Goal: Browse casually: Explore the website without a specific task or goal

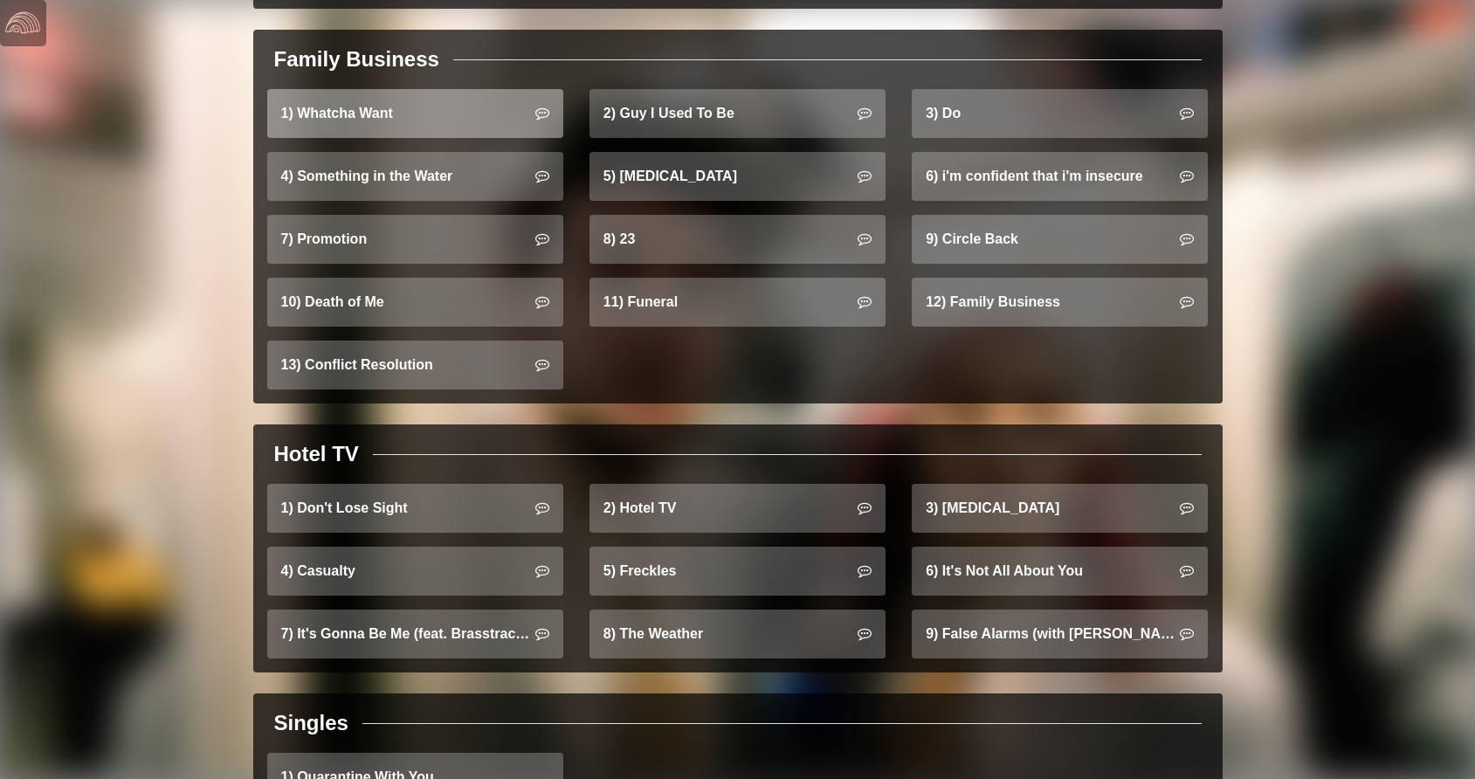
scroll to position [1161, 0]
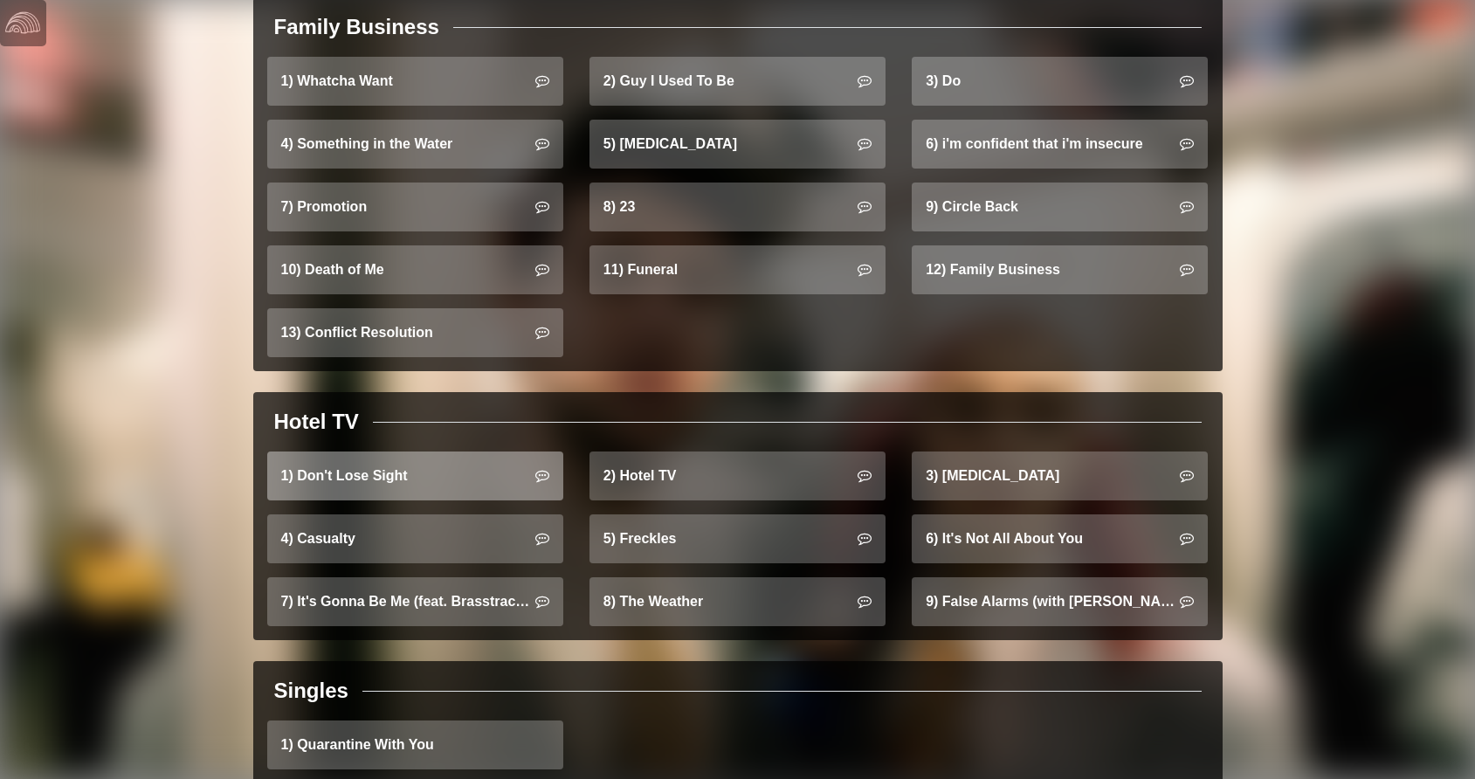
click at [380, 451] on link "1) Don't Lose Sight" at bounding box center [415, 475] width 296 height 49
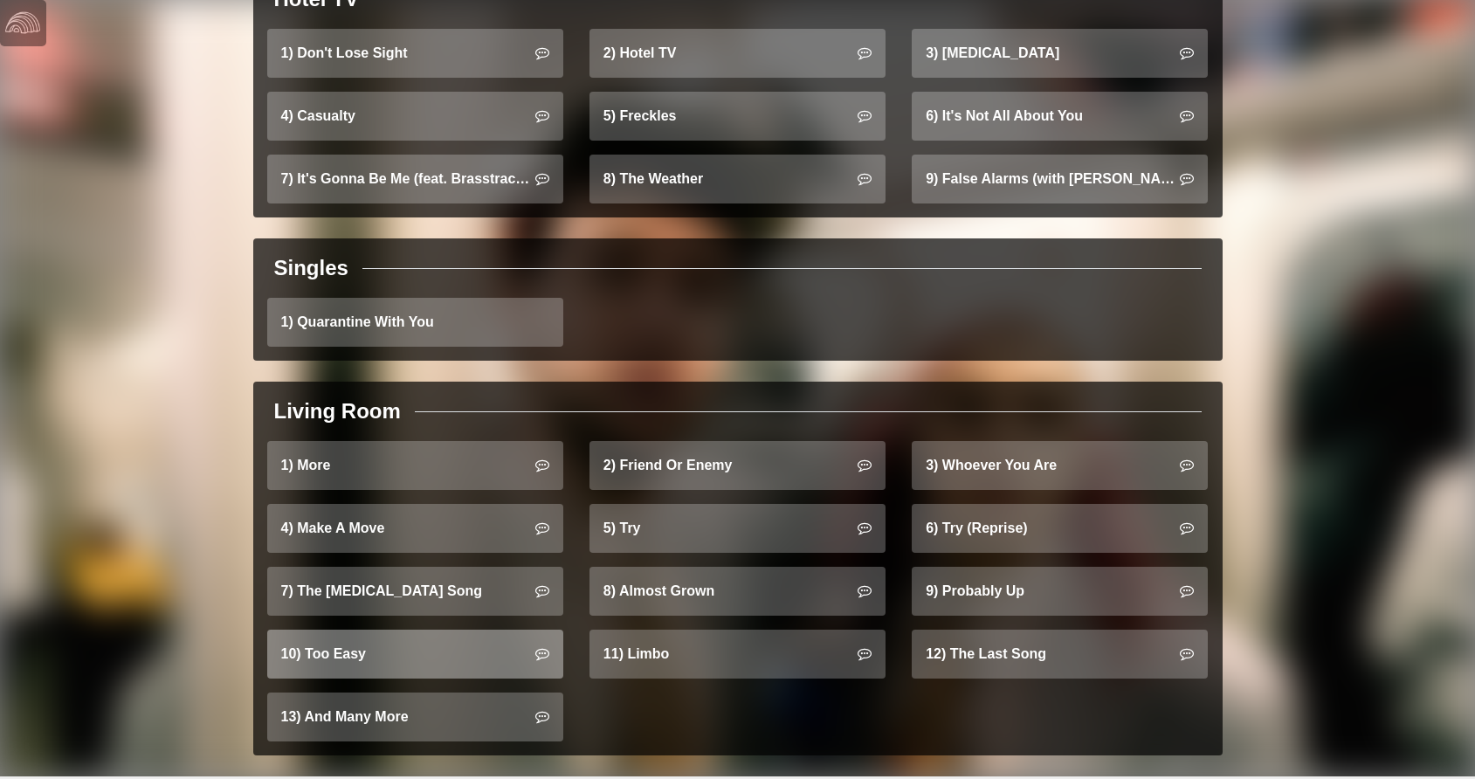
scroll to position [1583, 0]
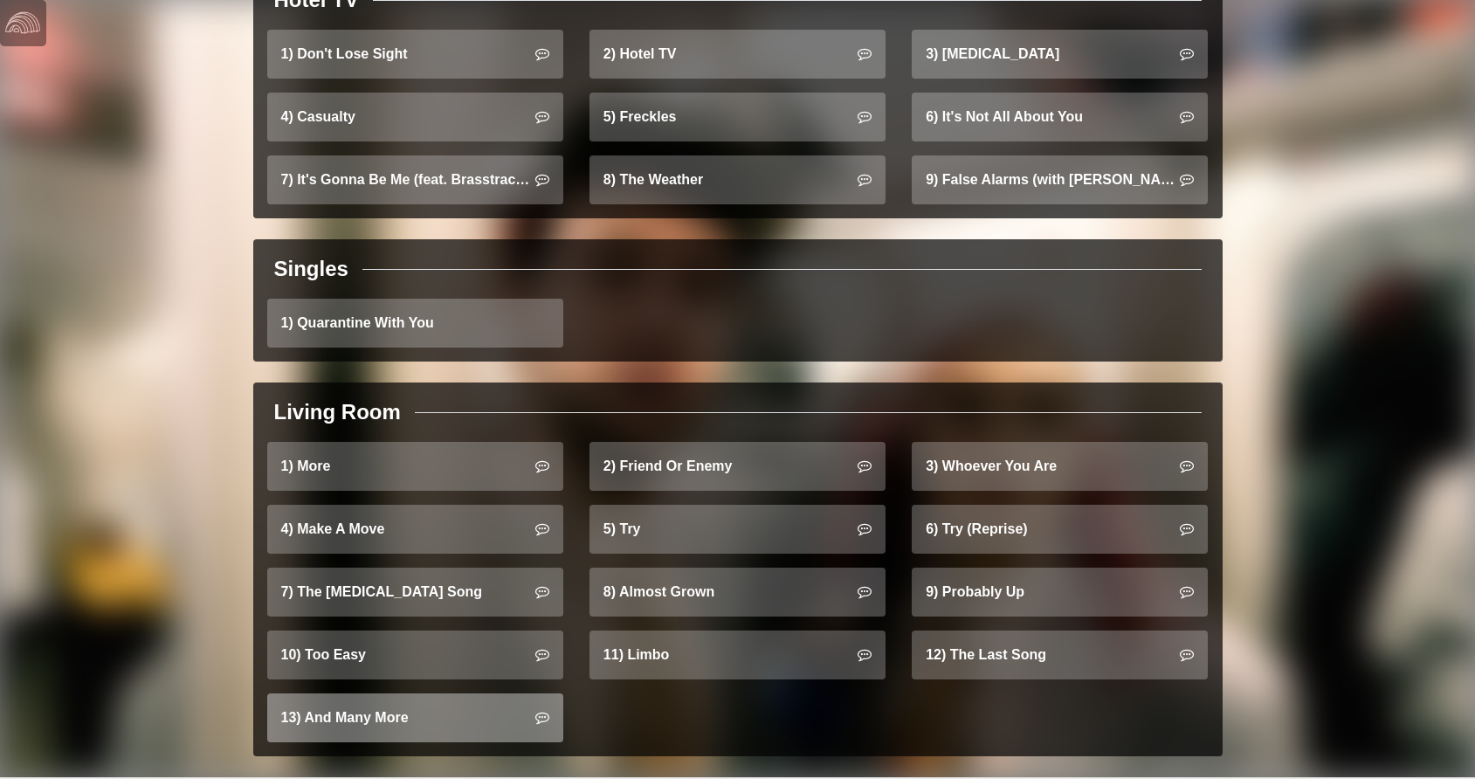
click at [431, 693] on link "13) And Many More" at bounding box center [415, 717] width 296 height 49
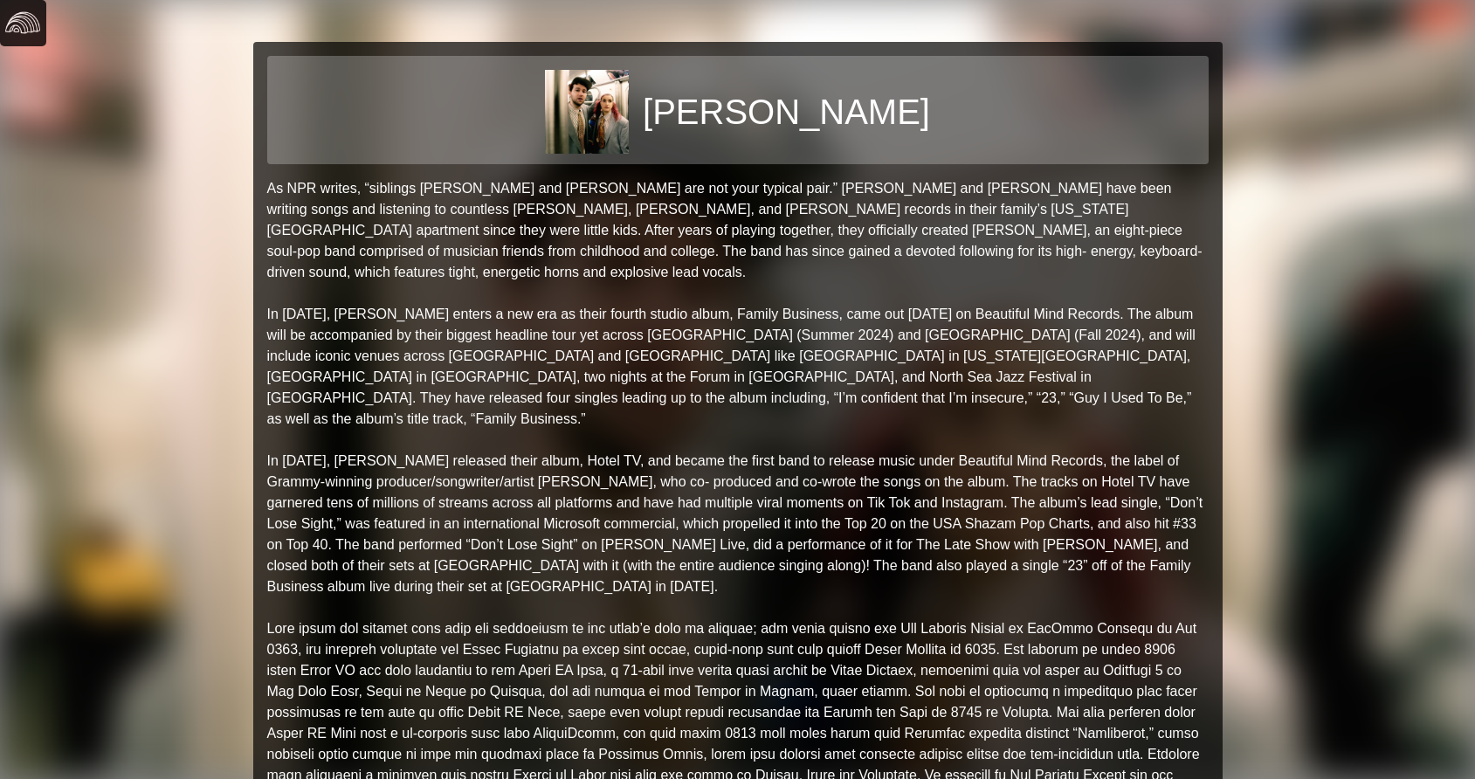
click at [30, 17] on img at bounding box center [22, 22] width 35 height 35
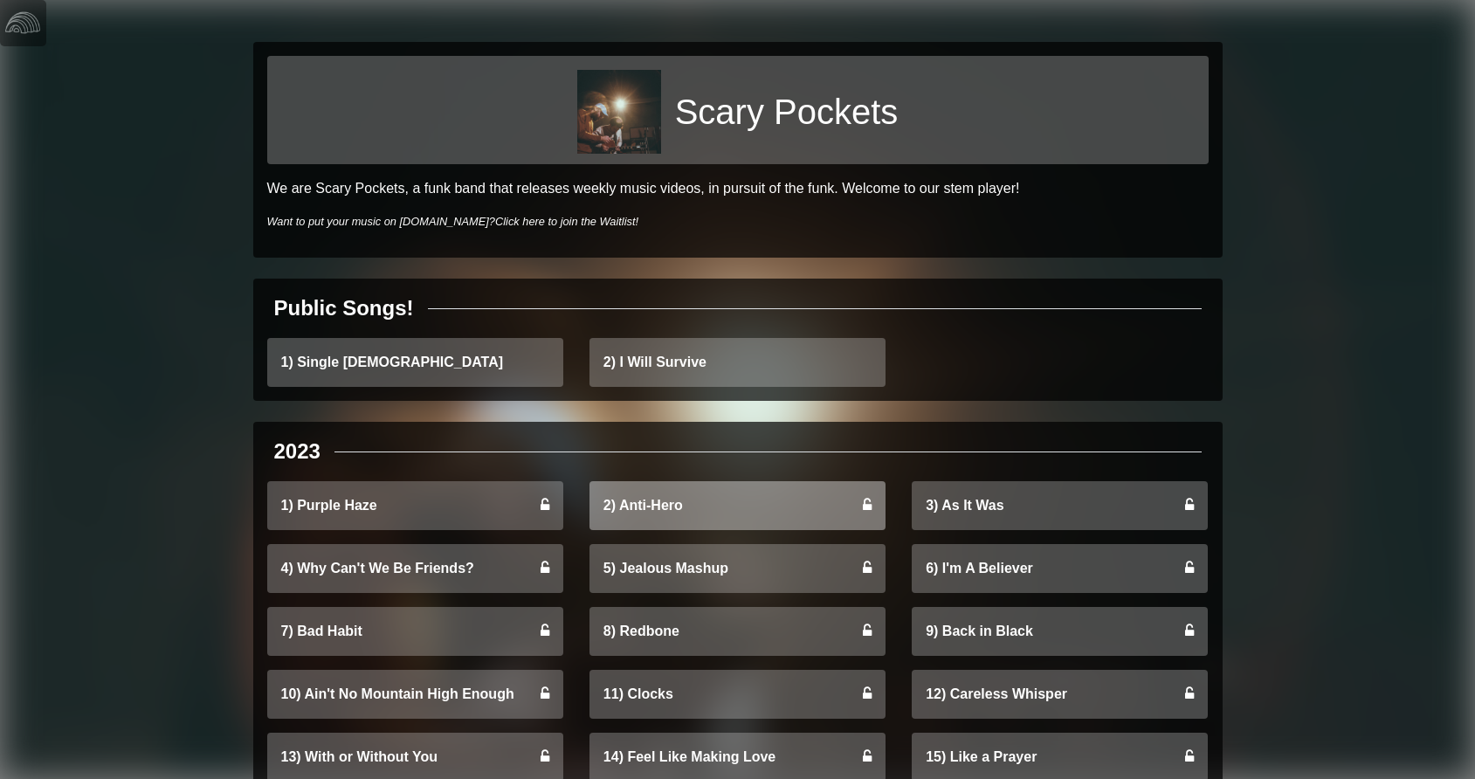
click at [643, 508] on link "2) Anti-Hero" at bounding box center [737, 505] width 296 height 49
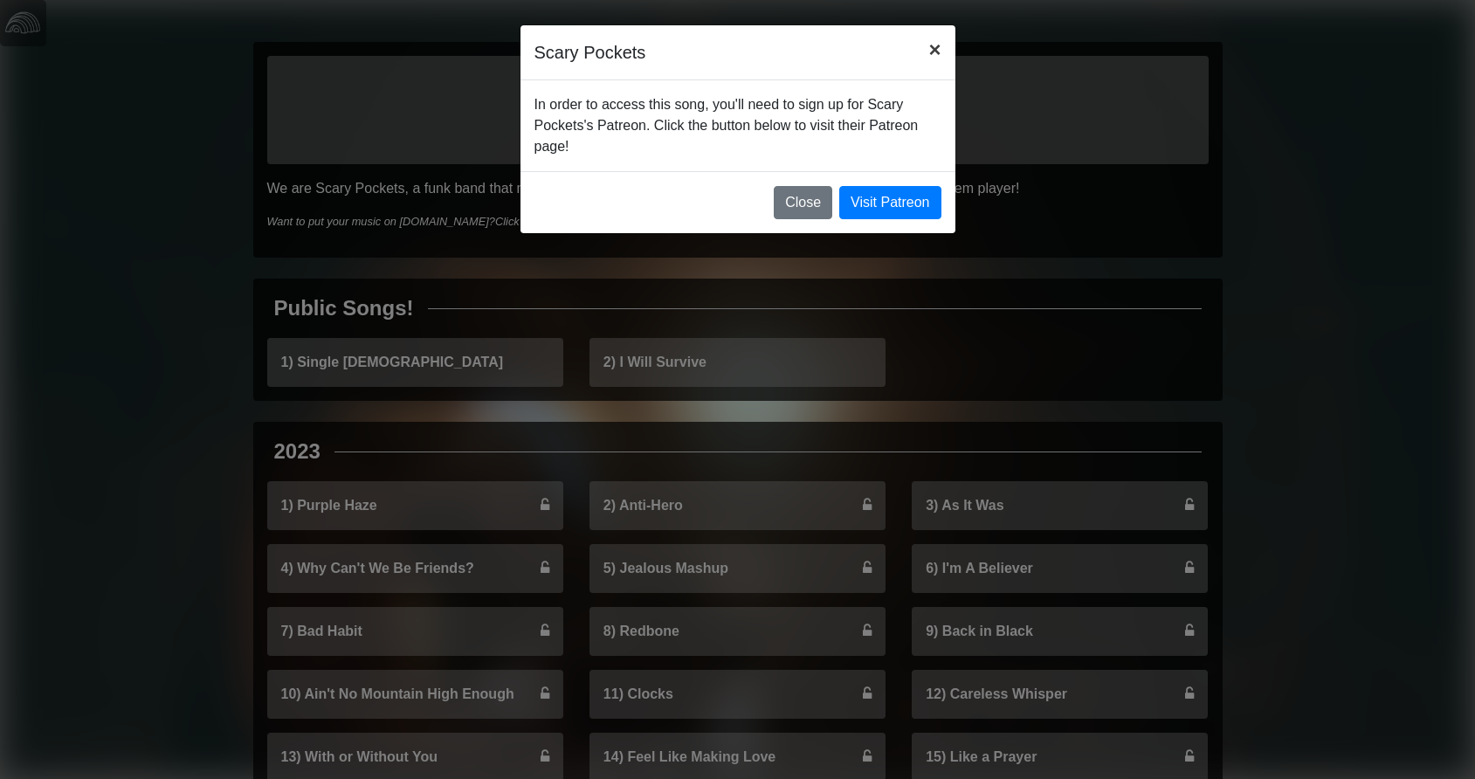
click at [938, 40] on span "×" at bounding box center [934, 50] width 12 height 24
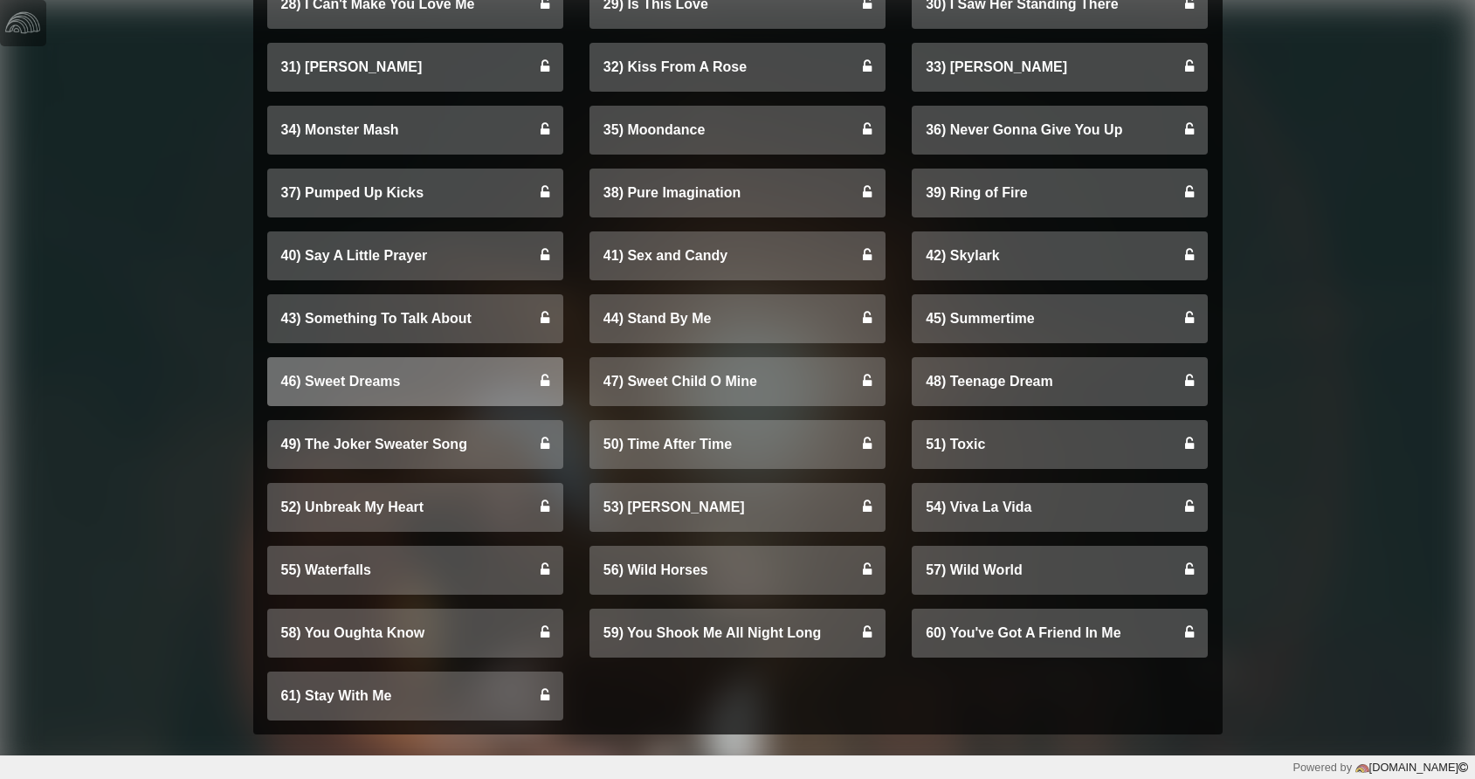
scroll to position [7931, 0]
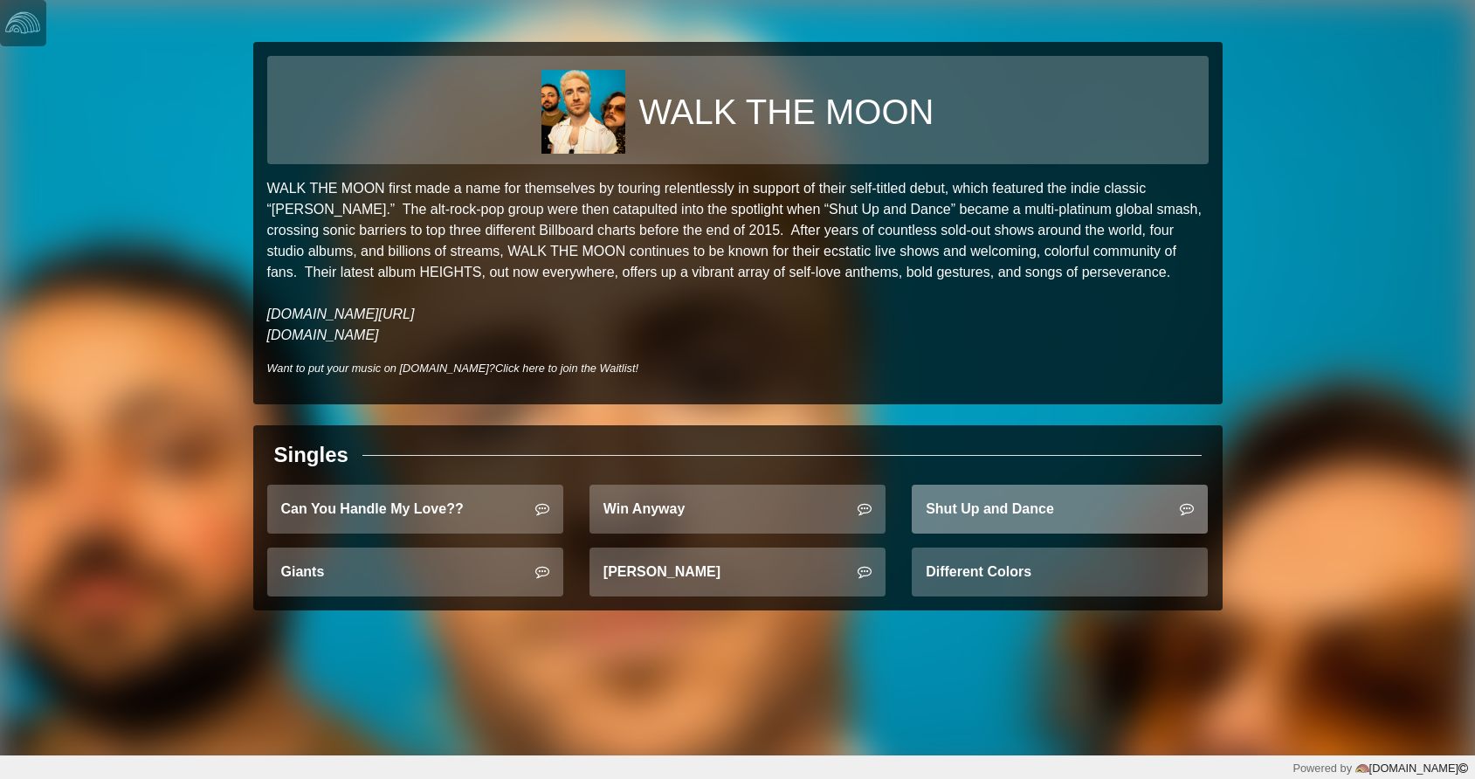
click at [1062, 519] on link "Shut Up and Dance" at bounding box center [1059, 509] width 296 height 49
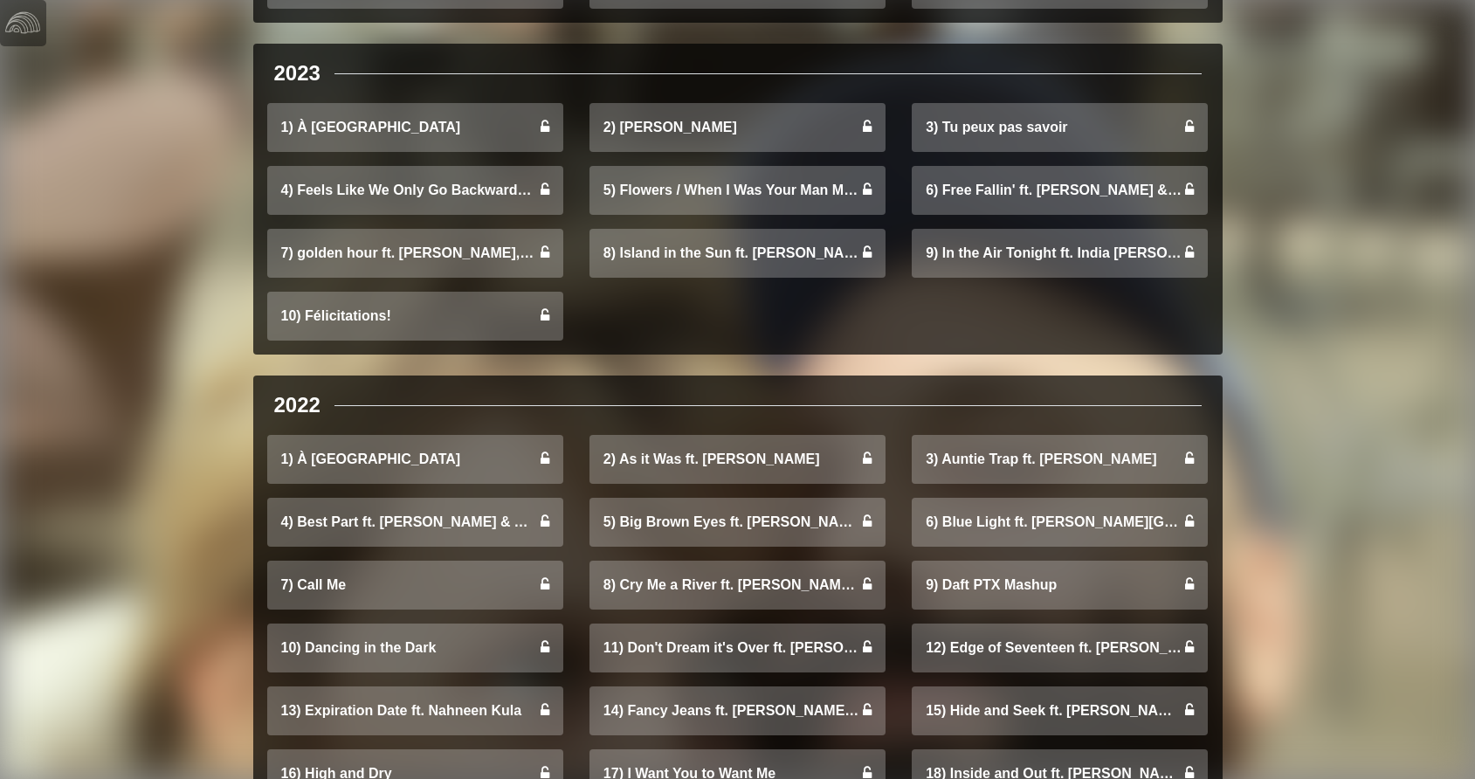
scroll to position [1022, 0]
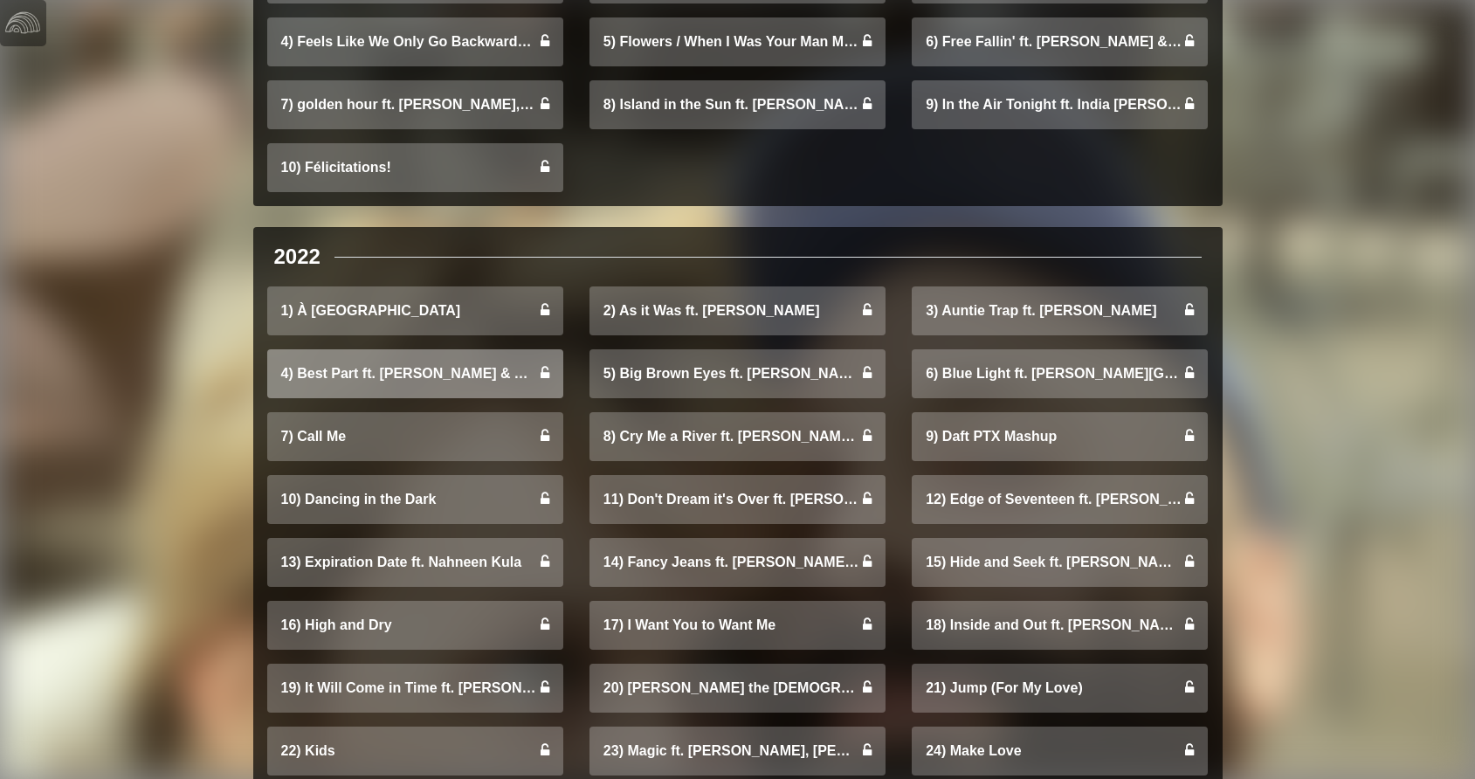
click at [467, 349] on link "4) Best Part ft. [PERSON_NAME] & Anilee List" at bounding box center [415, 373] width 296 height 49
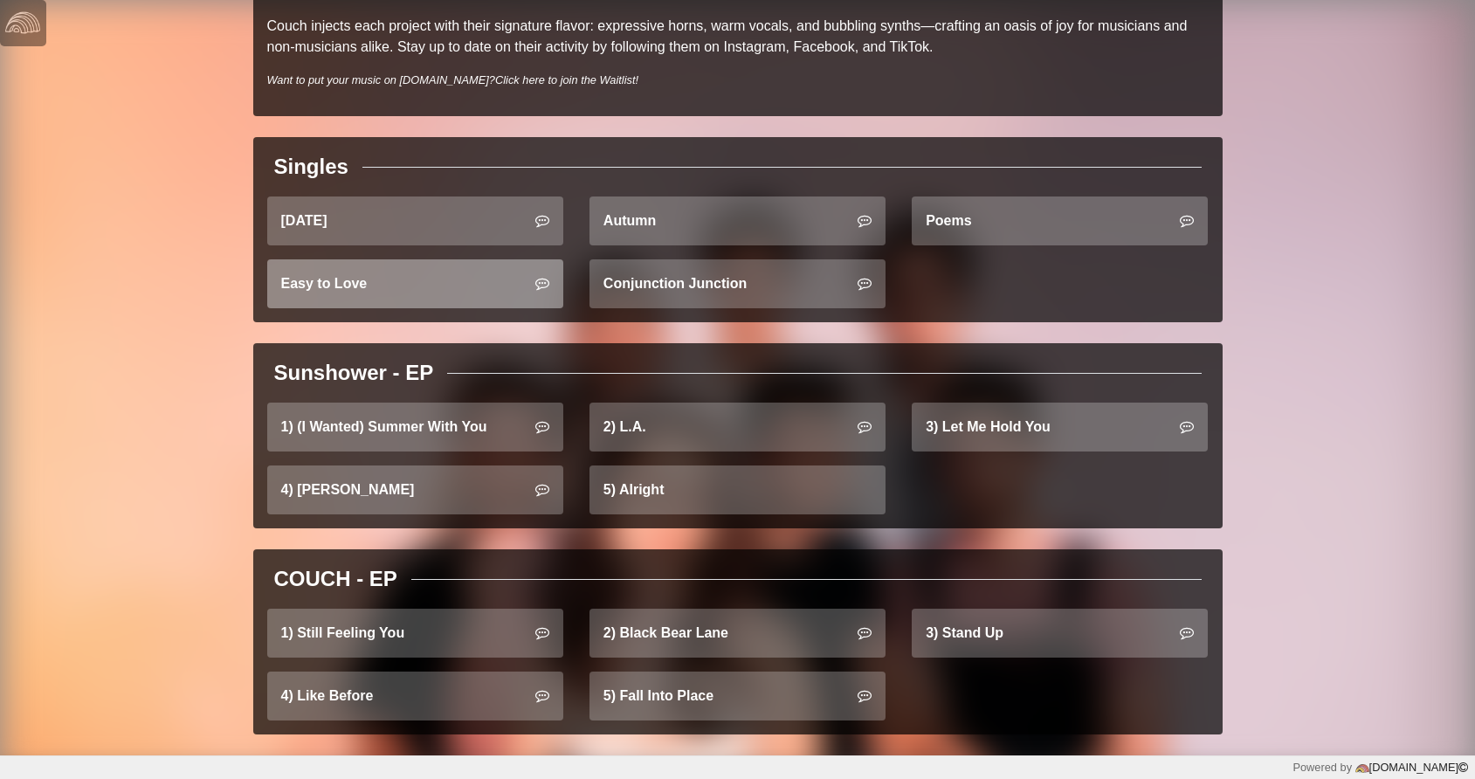
scroll to position [518, 0]
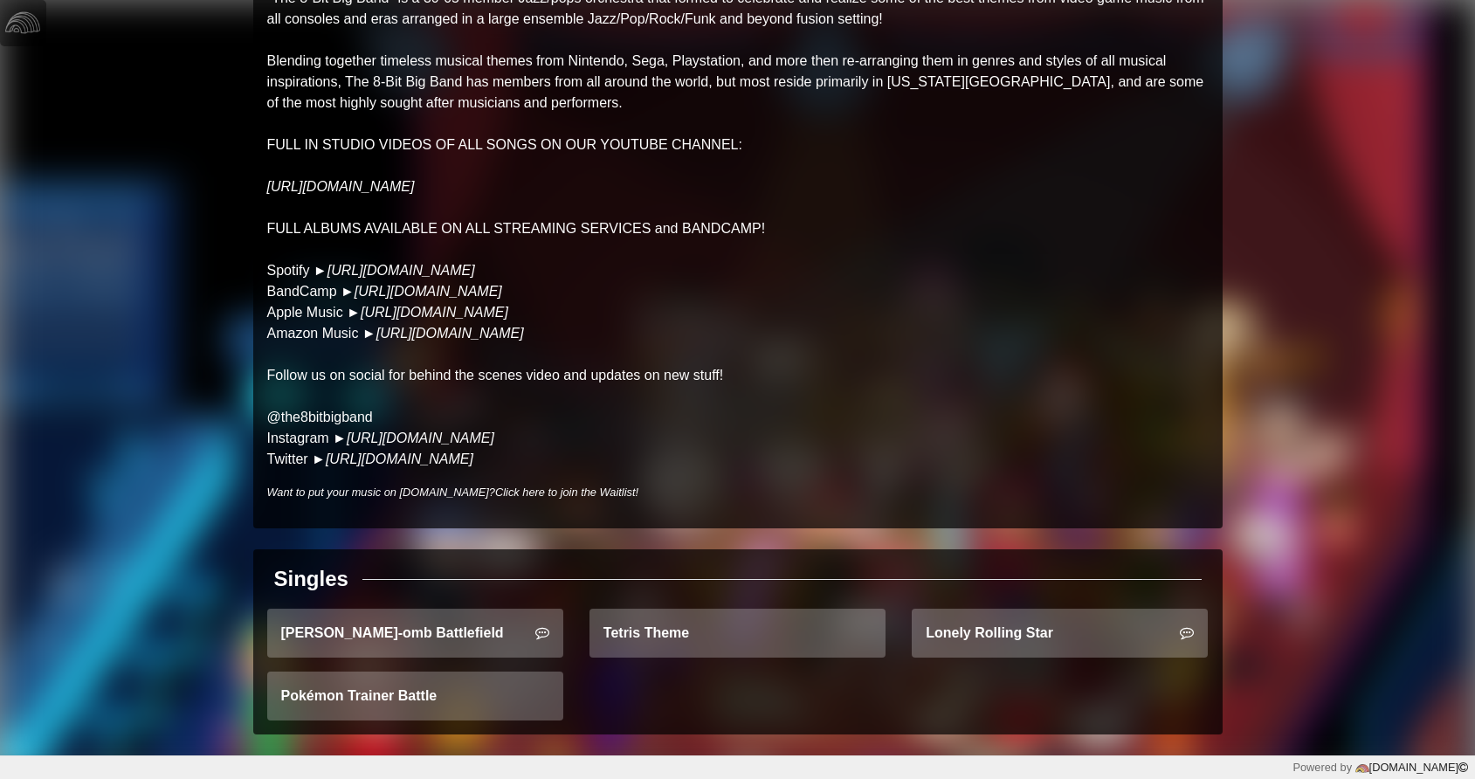
scroll to position [189, 0]
